Goal: Task Accomplishment & Management: Manage account settings

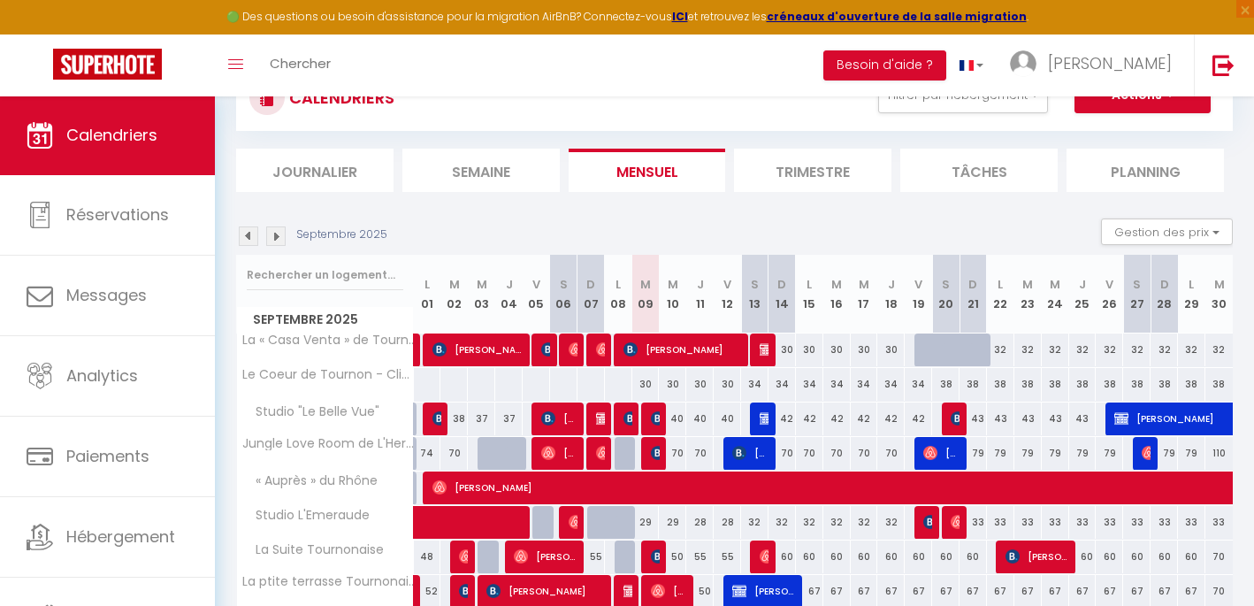
scroll to position [15, 0]
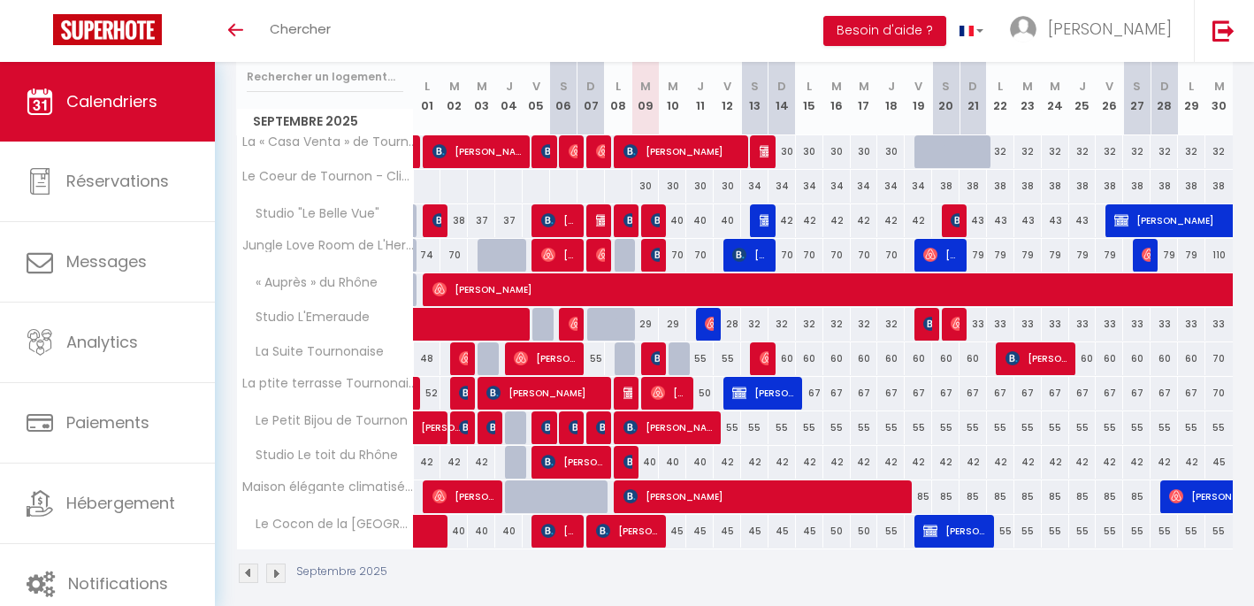
scroll to position [235, 0]
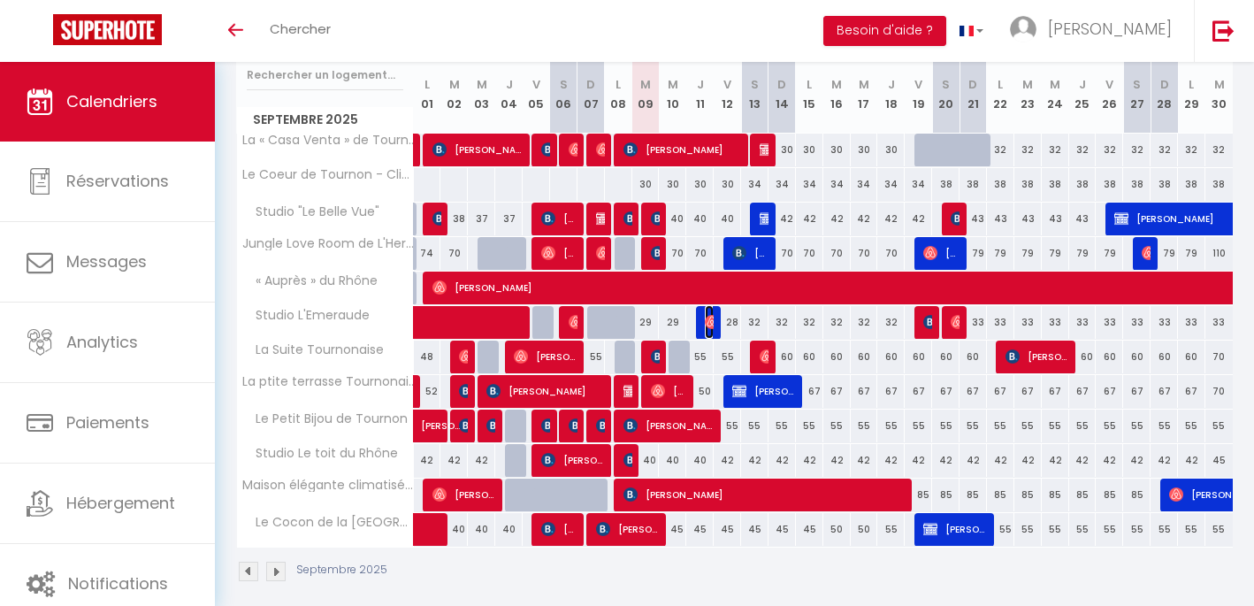
click at [711, 325] on img at bounding box center [712, 322] width 14 height 14
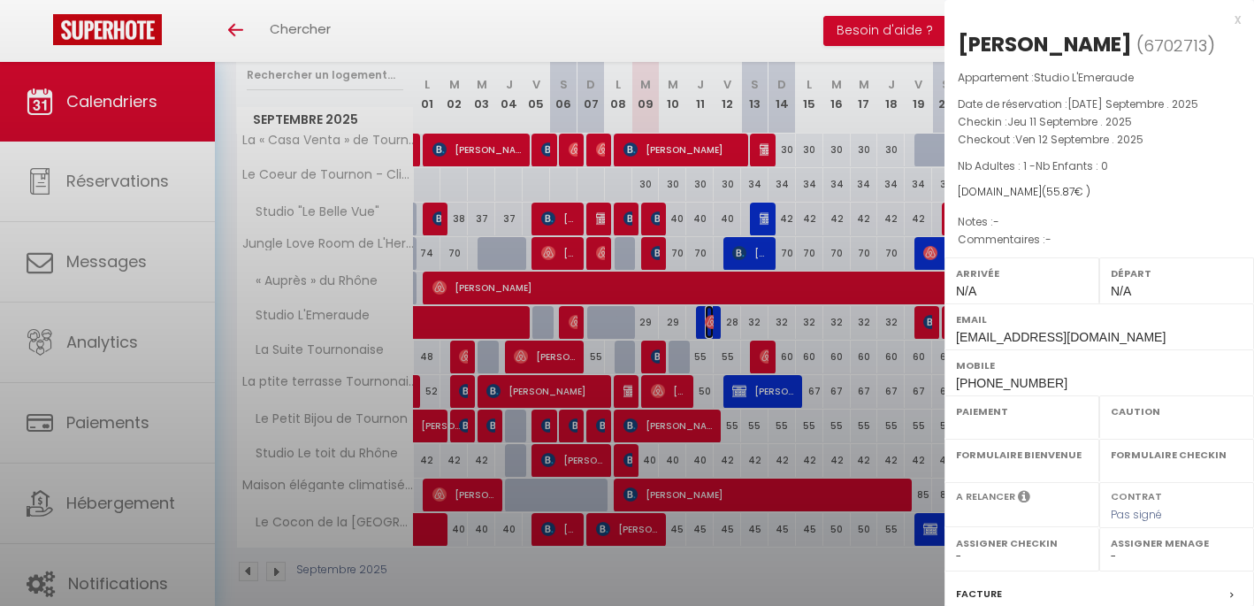
select select "OK"
select select "0"
select select "1"
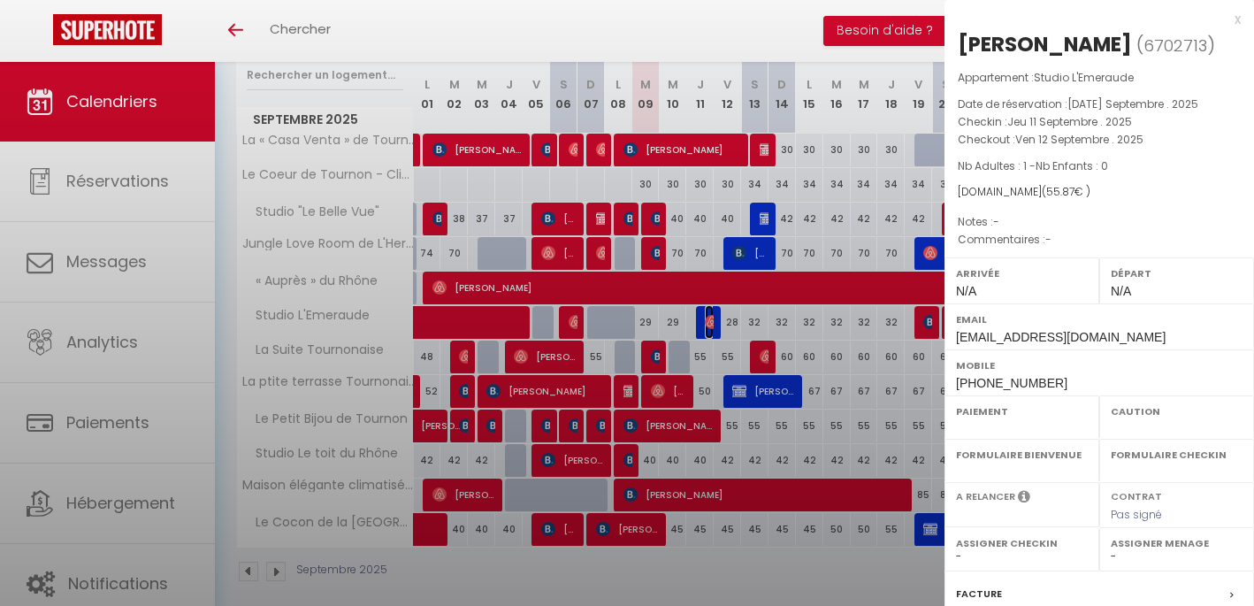
select select
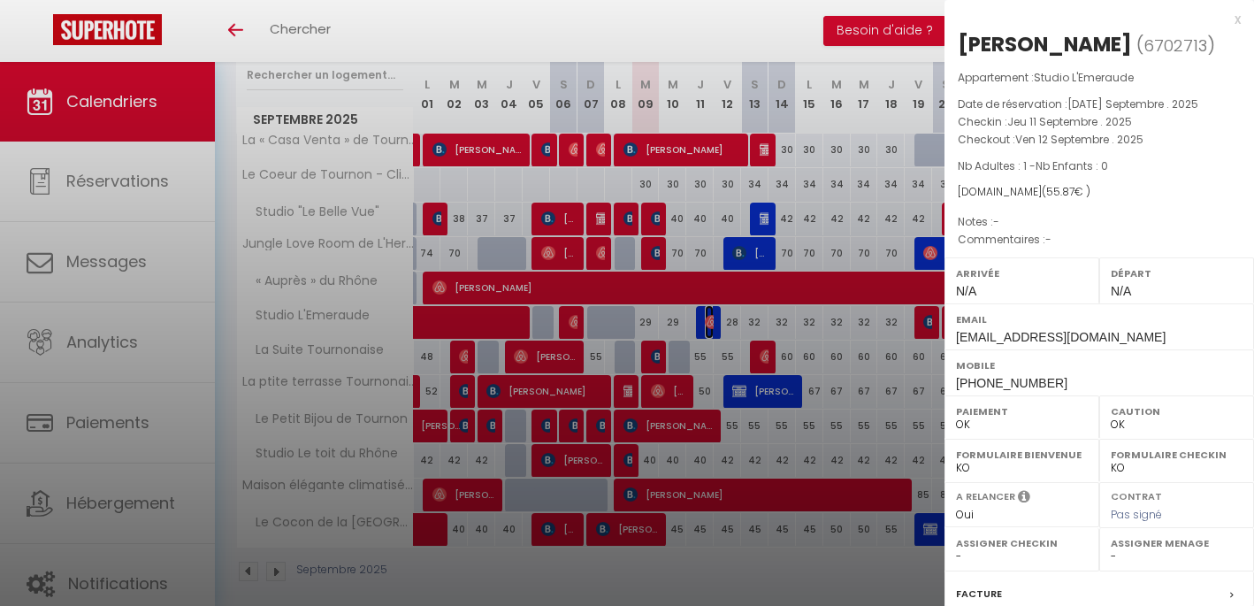
select select "45831"
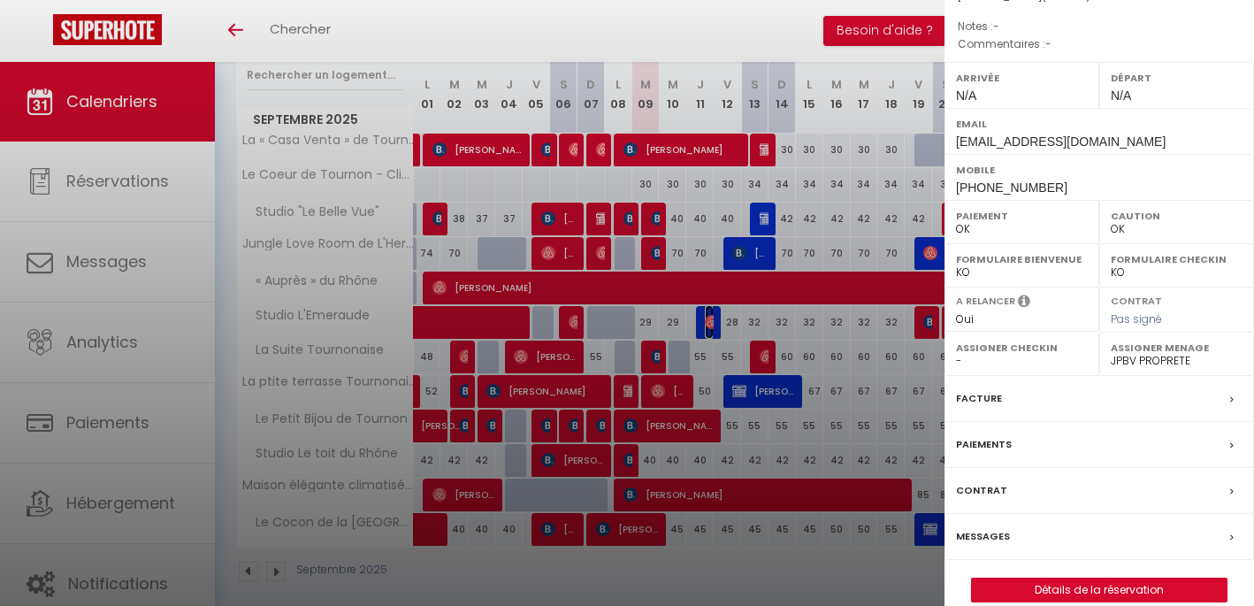
scroll to position [213, 0]
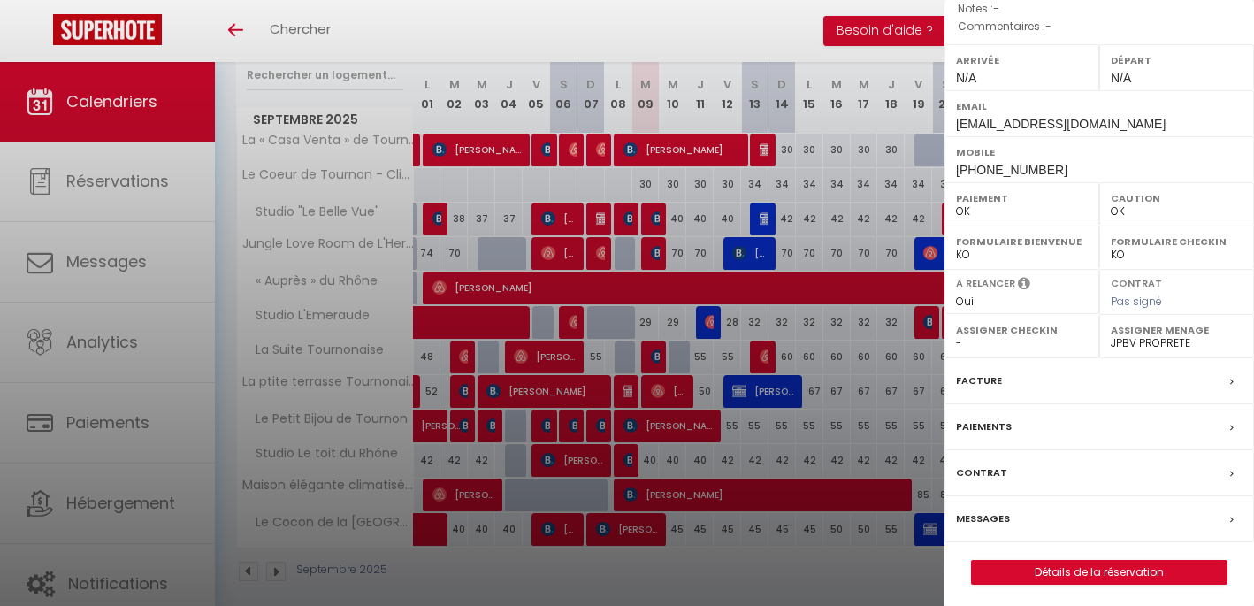
click at [1038, 374] on div "Facture" at bounding box center [1098, 381] width 309 height 46
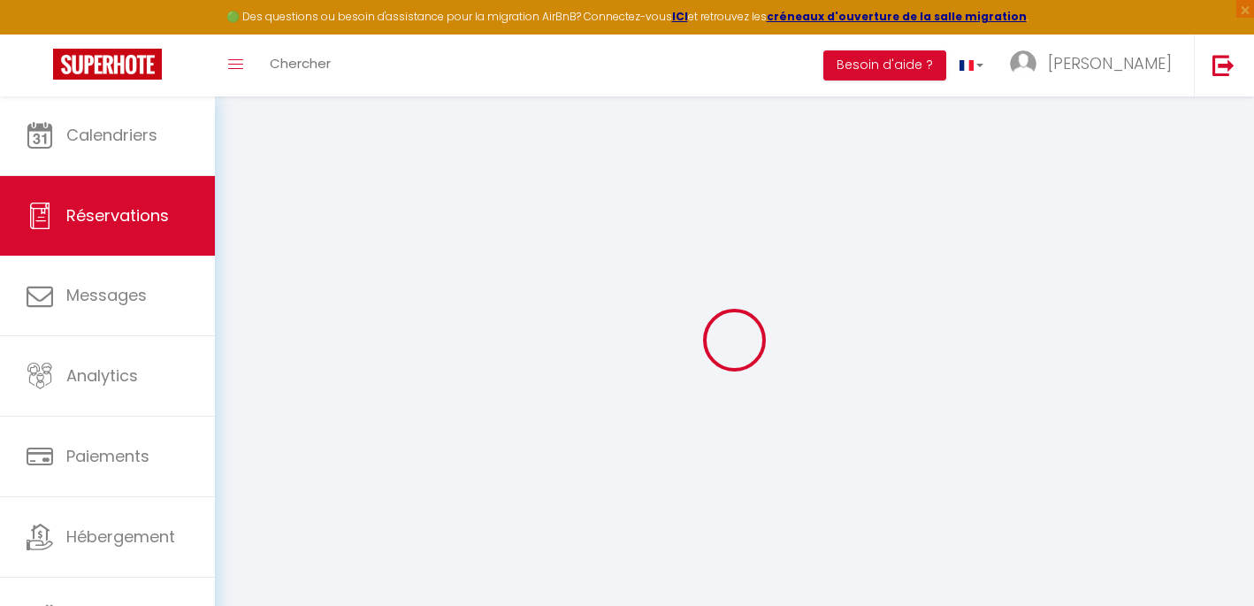
select select "cleaning"
select select "taxes"
select select
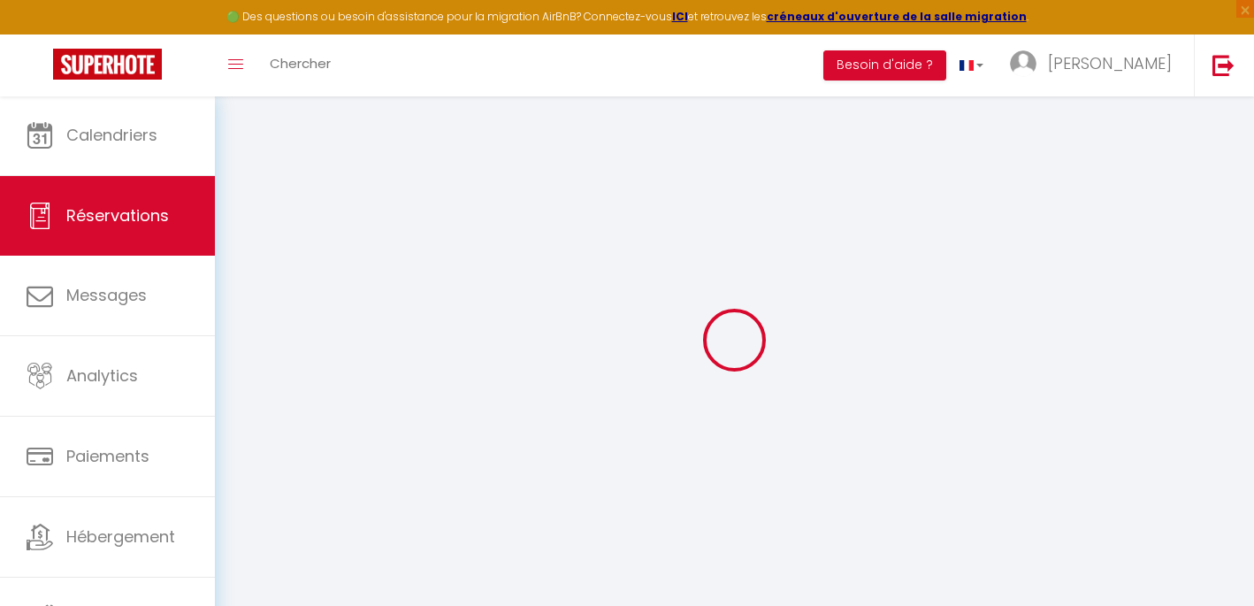
checkbox input "false"
select select
checkbox input "false"
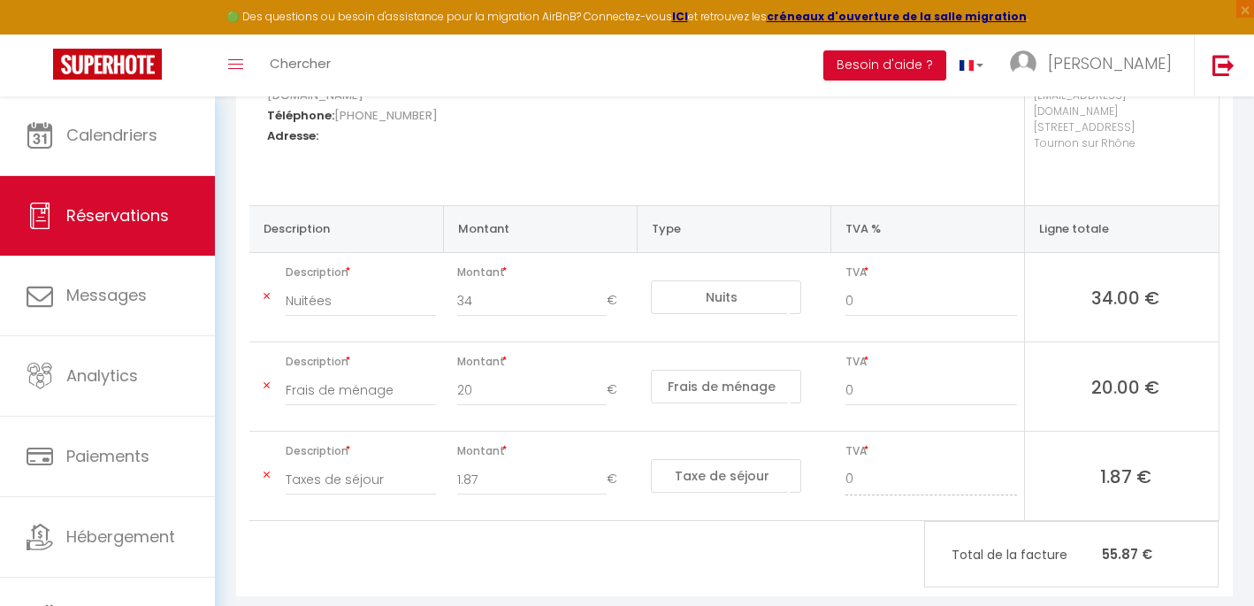
scroll to position [296, 0]
click at [911, 284] on input "0" at bounding box center [931, 300] width 172 height 32
click at [1011, 284] on input "1" at bounding box center [931, 300] width 172 height 32
click at [1011, 284] on input "2" at bounding box center [931, 300] width 172 height 32
click at [1011, 284] on input "3" at bounding box center [931, 300] width 172 height 32
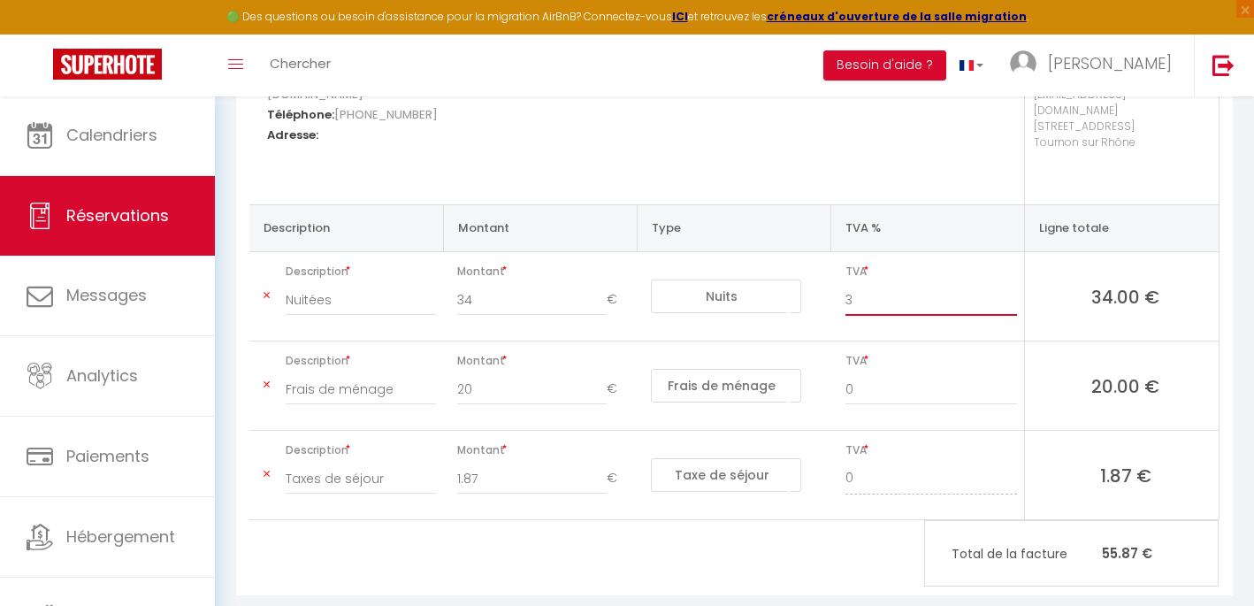
click at [1011, 284] on input "4" at bounding box center [931, 300] width 172 height 32
click at [1011, 284] on input "5" at bounding box center [931, 300] width 172 height 32
click at [1011, 284] on input "6" at bounding box center [931, 300] width 172 height 32
click at [1011, 284] on input "7" at bounding box center [931, 300] width 172 height 32
click at [1011, 284] on input "8" at bounding box center [931, 300] width 172 height 32
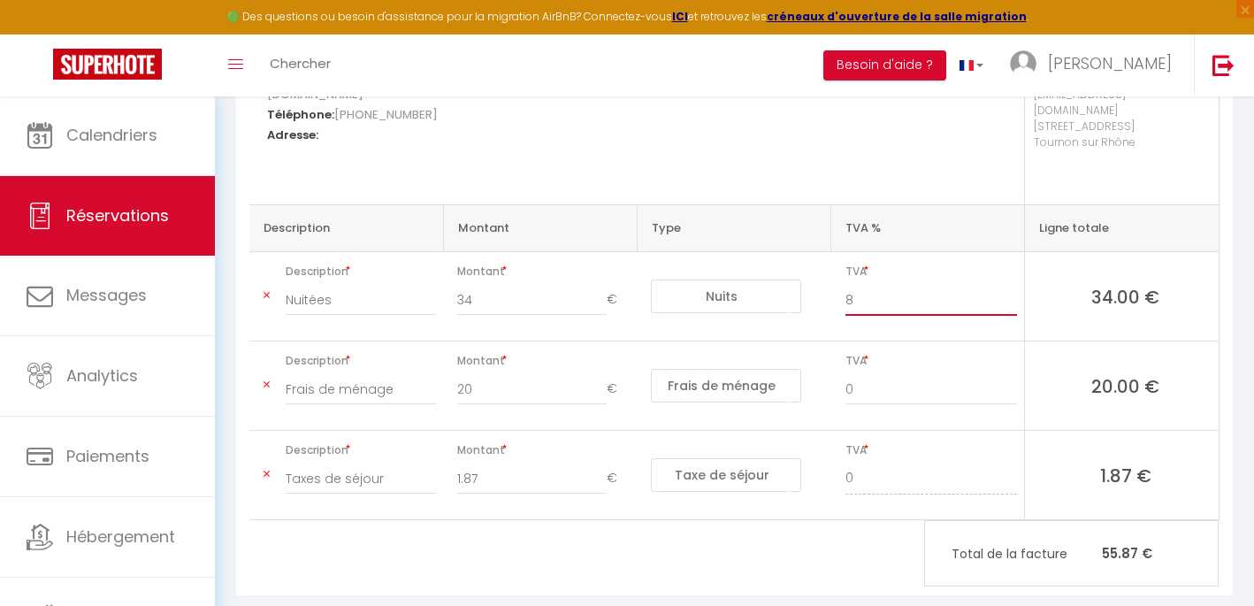
click at [1011, 284] on input "9" at bounding box center [931, 300] width 172 height 32
click at [1011, 284] on input "10" at bounding box center [931, 300] width 172 height 32
click at [1004, 348] on span "TVA" at bounding box center [931, 360] width 172 height 25
drag, startPoint x: 864, startPoint y: 267, endPoint x: 836, endPoint y: 267, distance: 27.4
click at [836, 284] on div "10" at bounding box center [930, 309] width 195 height 50
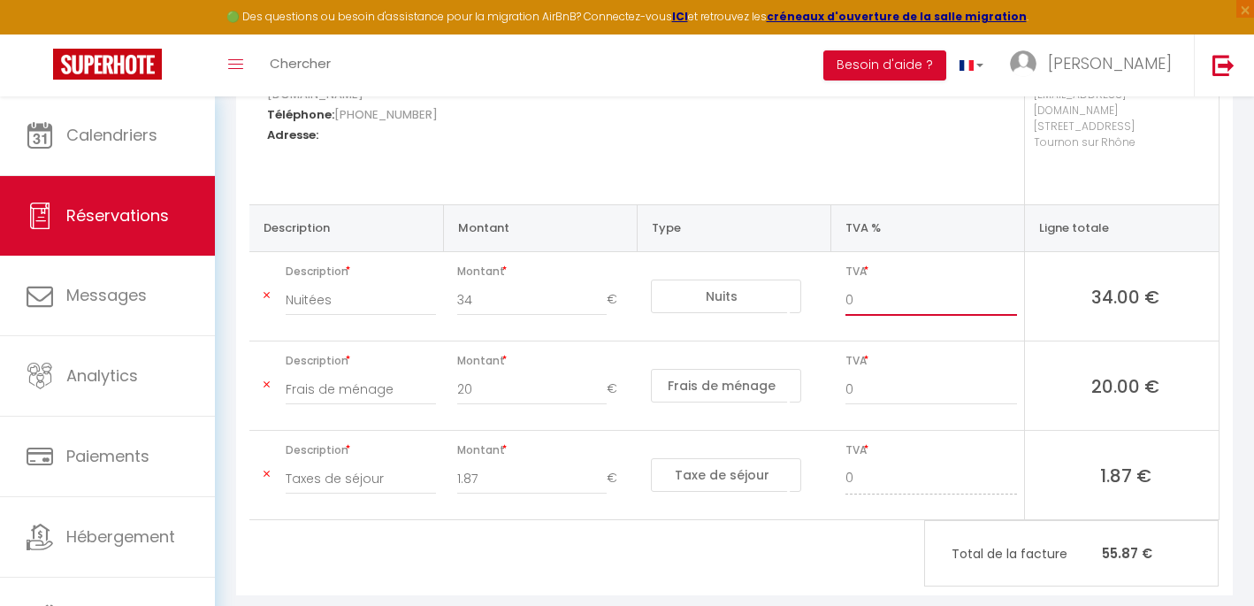
type input "0"
click at [774, 550] on div "Damien Leneveu Email: g49pnrk9lb1w2zwjqdjntm7fif34@reply.superhote.com Téléphon…" at bounding box center [734, 312] width 996 height 565
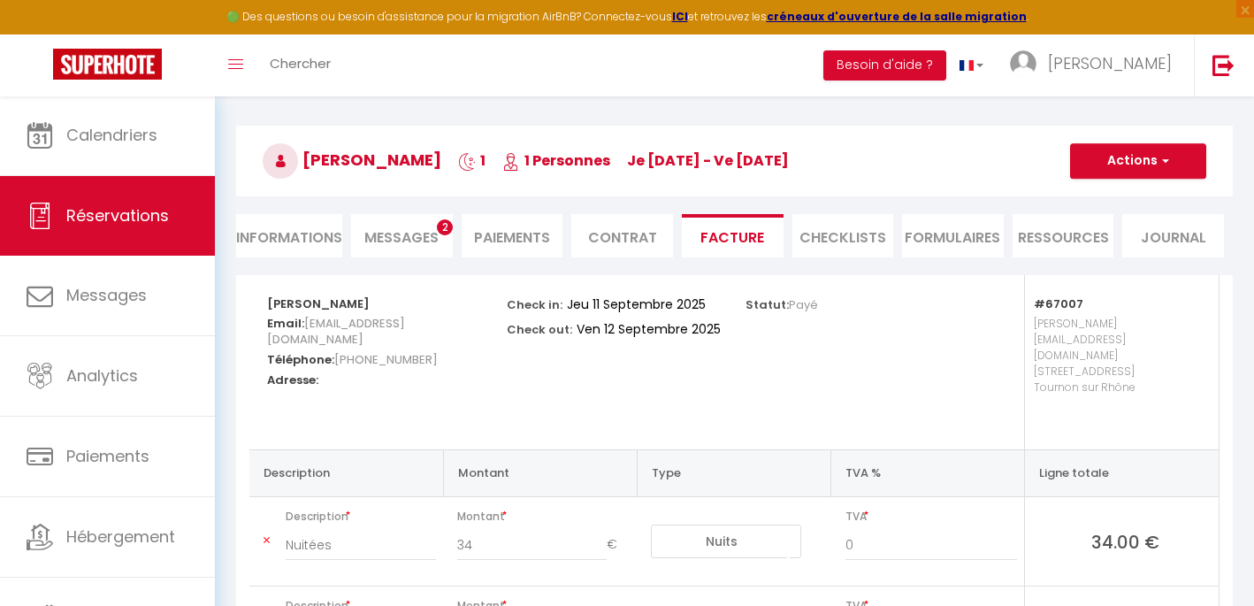
scroll to position [0, 0]
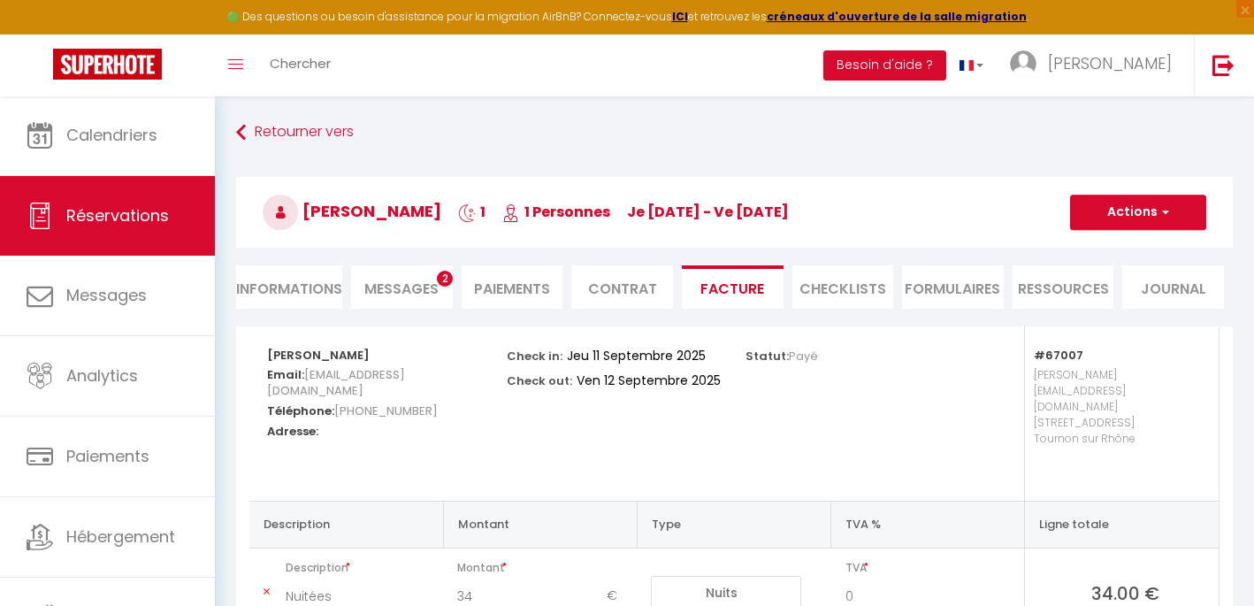
click at [1162, 230] on h3 "Damien Leneveu 1 1 Personnes je 11 Sep - ve 12 Sep" at bounding box center [734, 212] width 996 height 71
click at [1163, 202] on button "Actions" at bounding box center [1138, 212] width 136 height 35
click at [1148, 275] on link "Aperçu et éditer" at bounding box center [1124, 274] width 149 height 23
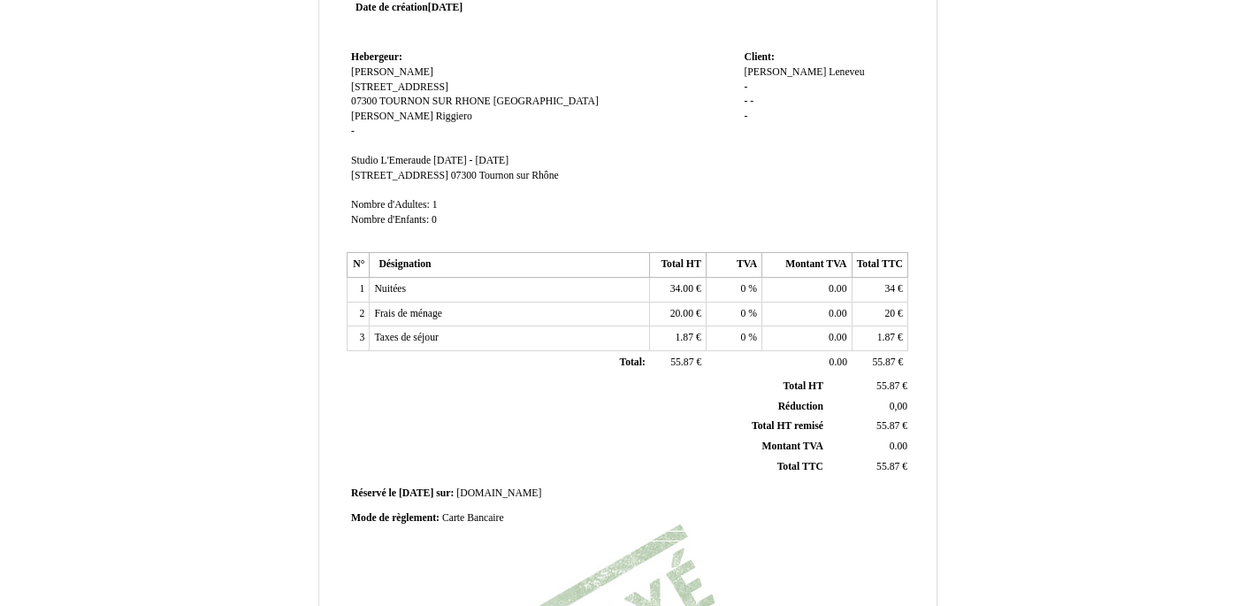
scroll to position [112, 0]
